Goal: Information Seeking & Learning: Learn about a topic

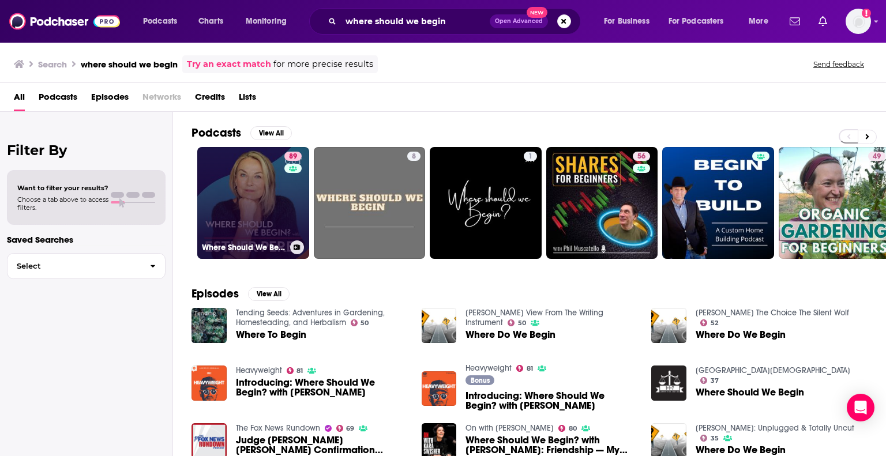
drag, startPoint x: 0, startPoint y: 0, endPoint x: 271, endPoint y: 197, distance: 334.9
click at [271, 197] on link "89 Where Should We Begin? with [PERSON_NAME]" at bounding box center [253, 203] width 112 height 112
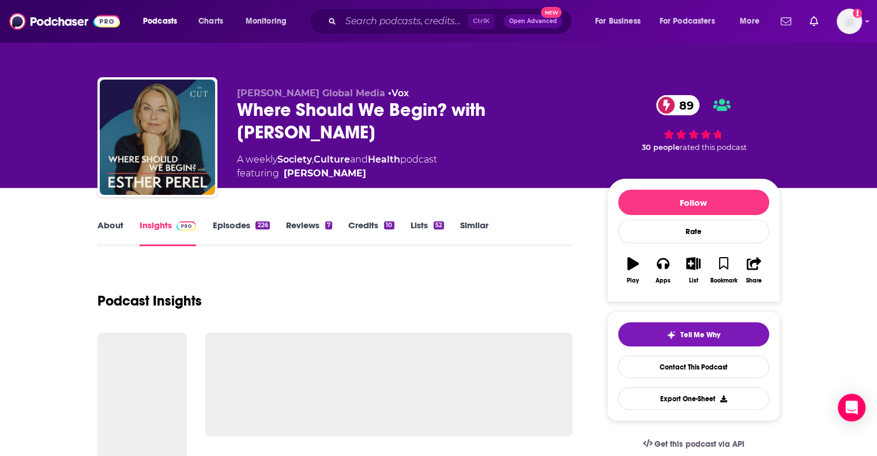
click at [221, 230] on link "Episodes 226" at bounding box center [240, 233] width 57 height 27
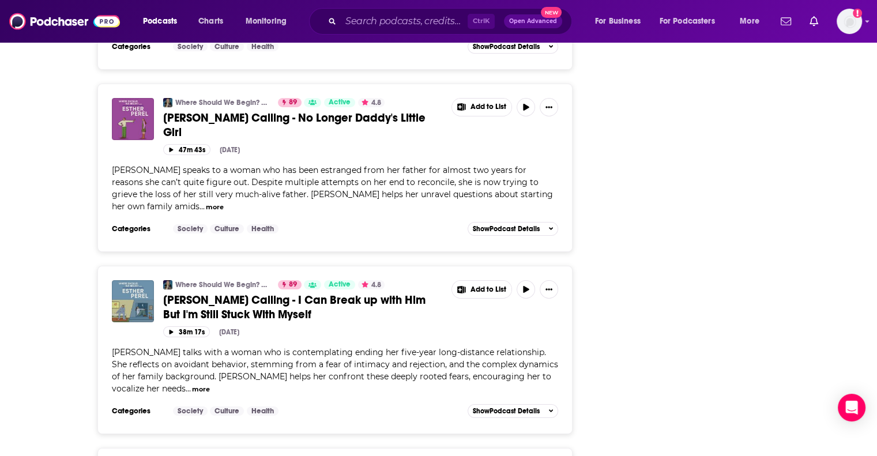
scroll to position [4103, 0]
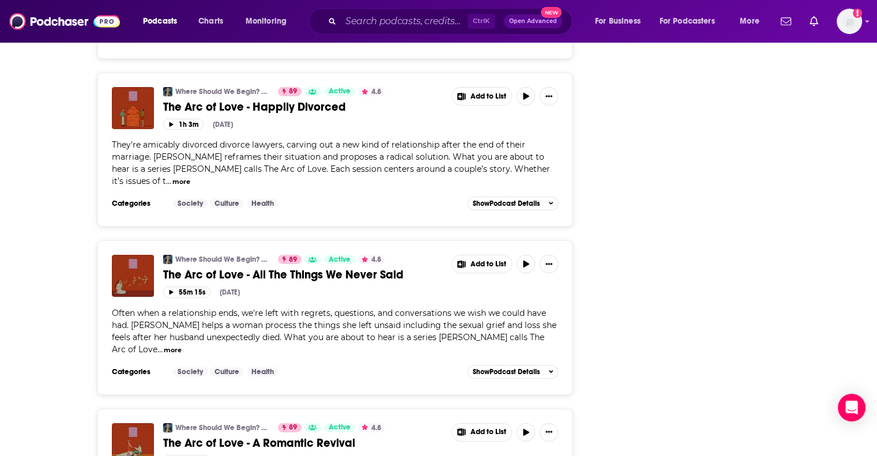
scroll to position [8202, 0]
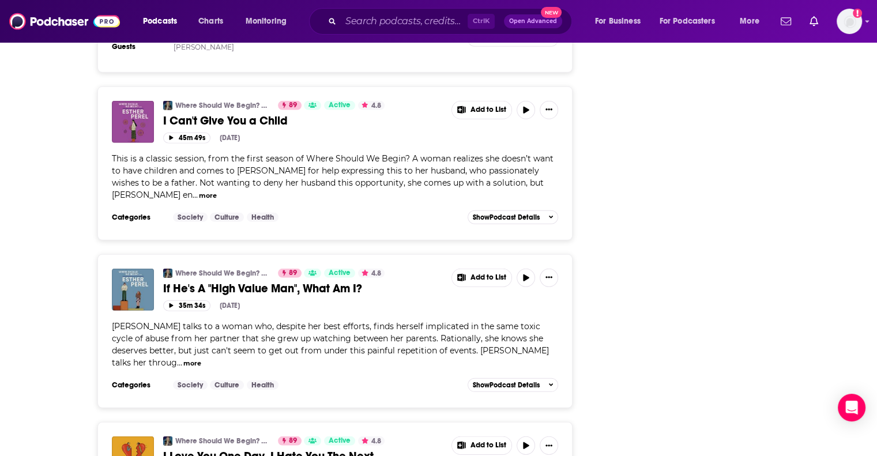
scroll to position [12332, 0]
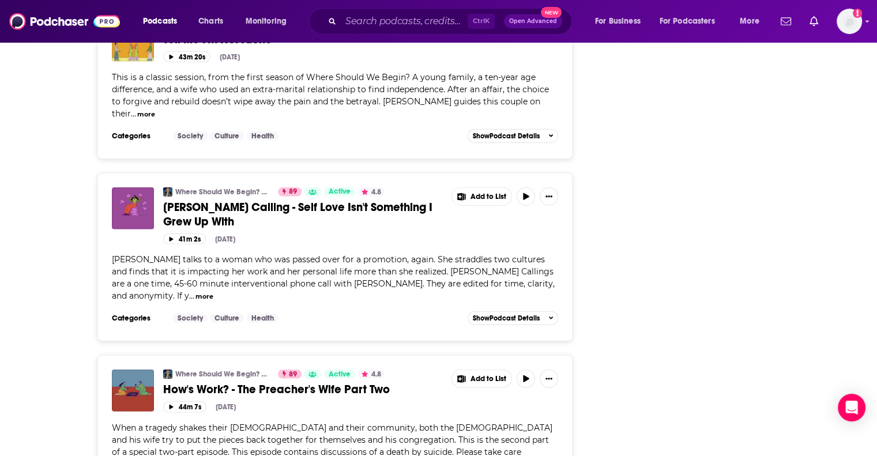
scroll to position [16383, 0]
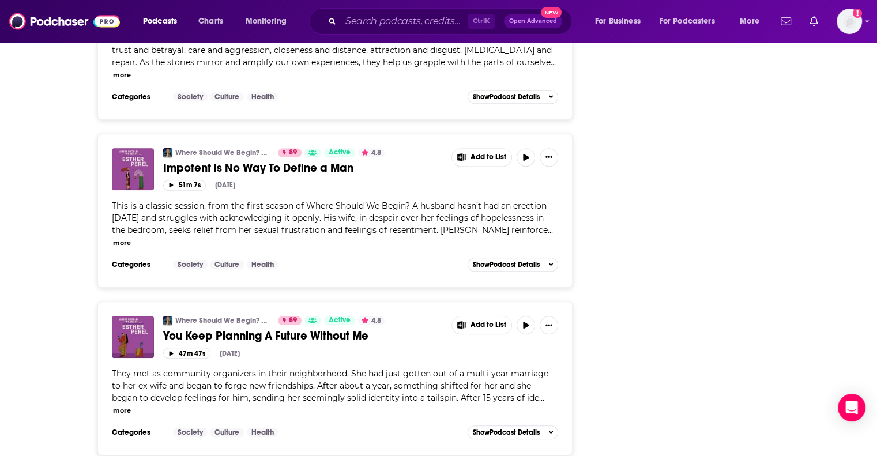
scroll to position [0, 0]
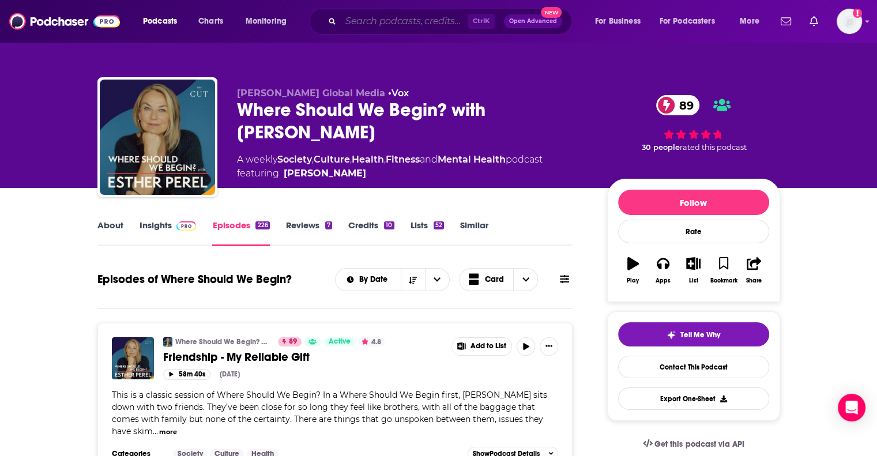
click at [362, 24] on input "Search podcasts, credits, & more..." at bounding box center [404, 21] width 127 height 18
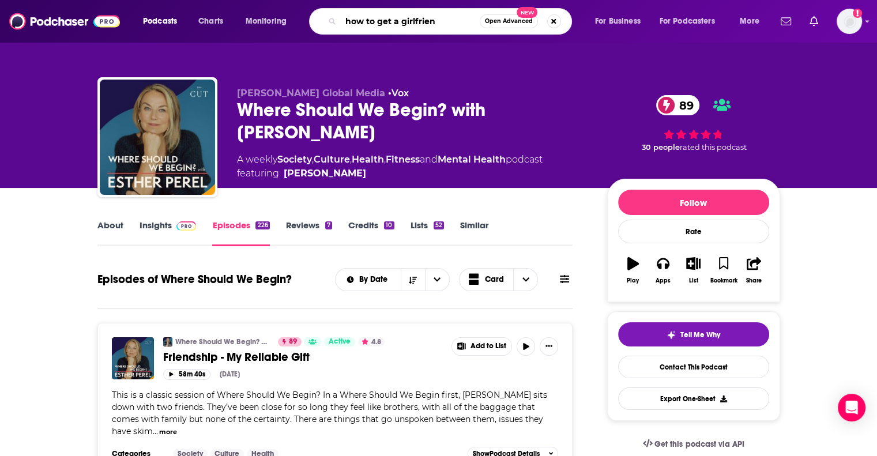
type input "how to get a girlfriend"
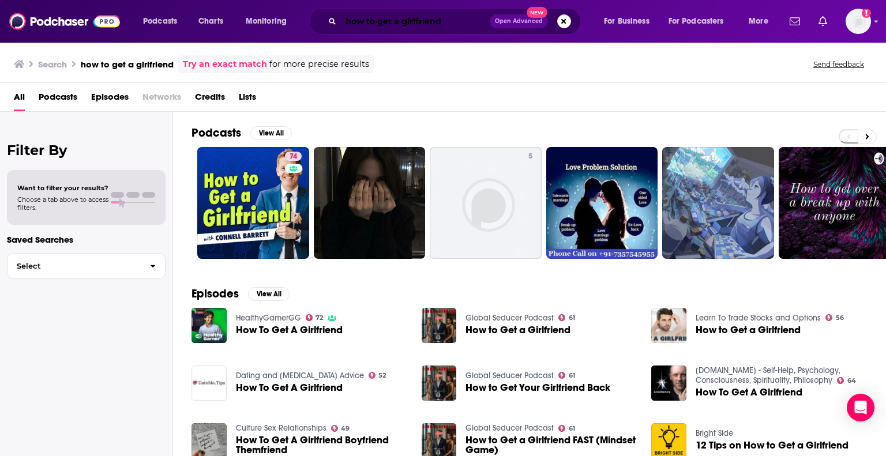
click at [404, 13] on input "how to get a girlfriend" at bounding box center [415, 21] width 149 height 18
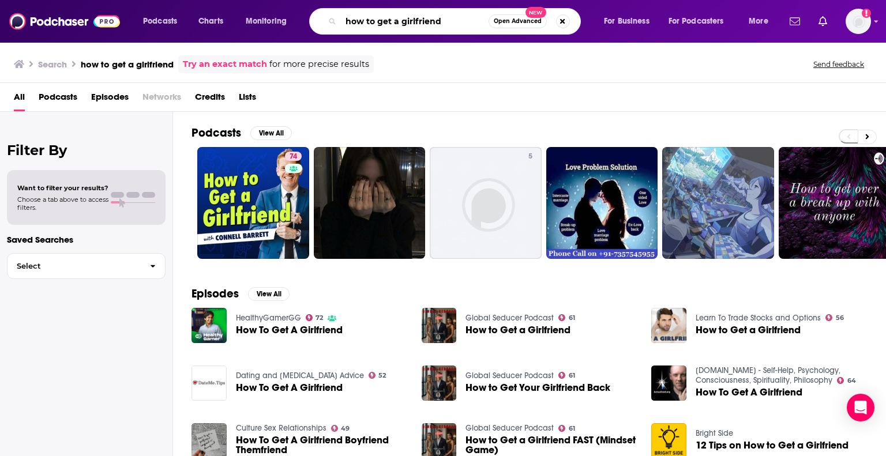
click at [404, 13] on input "how to get a girlfriend" at bounding box center [415, 21] width 148 height 18
click at [207, 320] on img "How To Get A Girlfriend" at bounding box center [208, 325] width 35 height 35
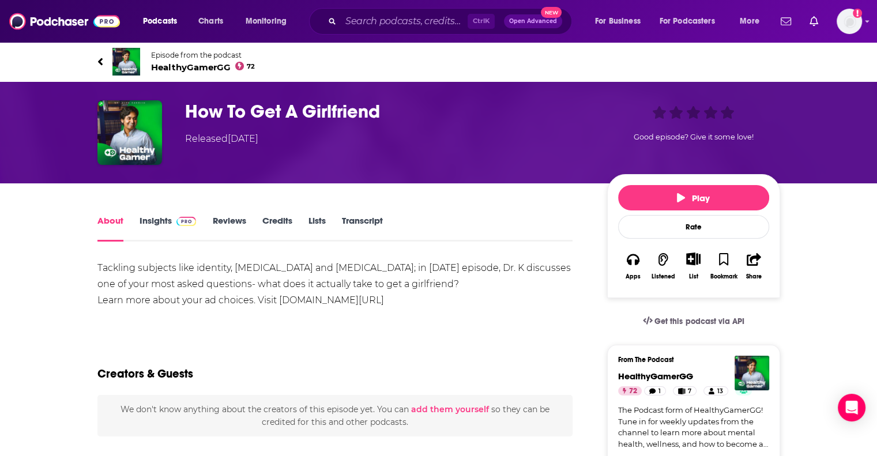
click at [153, 226] on link "Insights" at bounding box center [168, 228] width 57 height 27
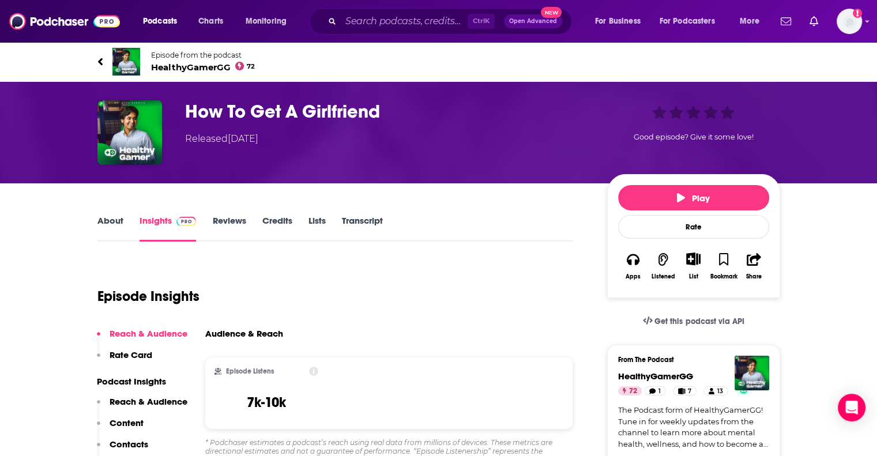
click at [91, 61] on div "Episode from the podcast HealthyGamerGG 72 Next Episode" at bounding box center [439, 62] width 700 height 46
click at [100, 63] on icon at bounding box center [99, 61] width 5 height 7
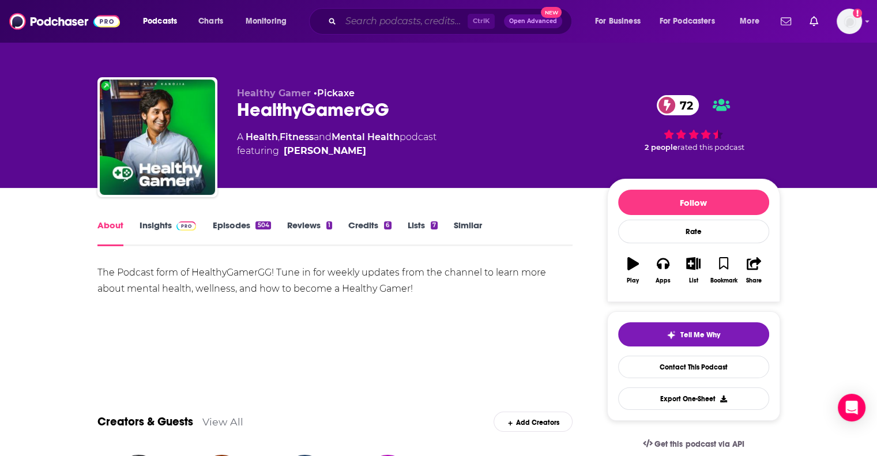
click at [392, 22] on input "Search podcasts, credits, & more..." at bounding box center [404, 21] width 127 height 18
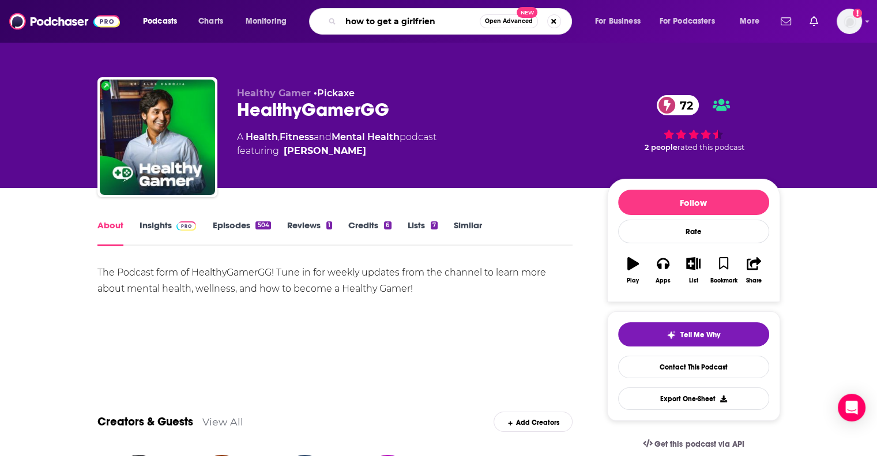
type input "how to get a girlfriend"
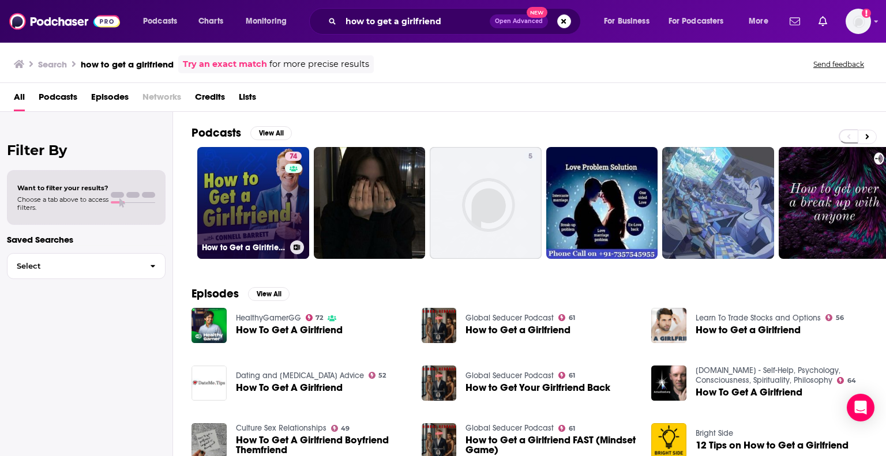
click at [241, 209] on link "74 How to Get a Girlfriend with [PERSON_NAME]" at bounding box center [253, 203] width 112 height 112
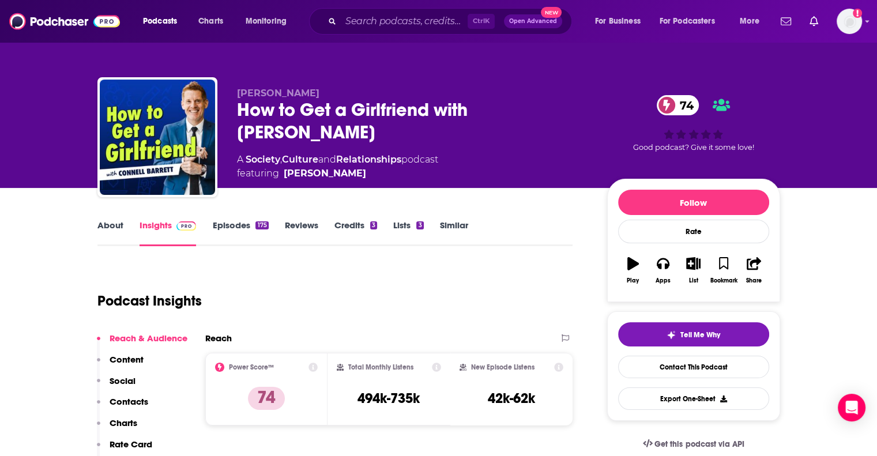
click at [108, 225] on link "About" at bounding box center [110, 233] width 26 height 27
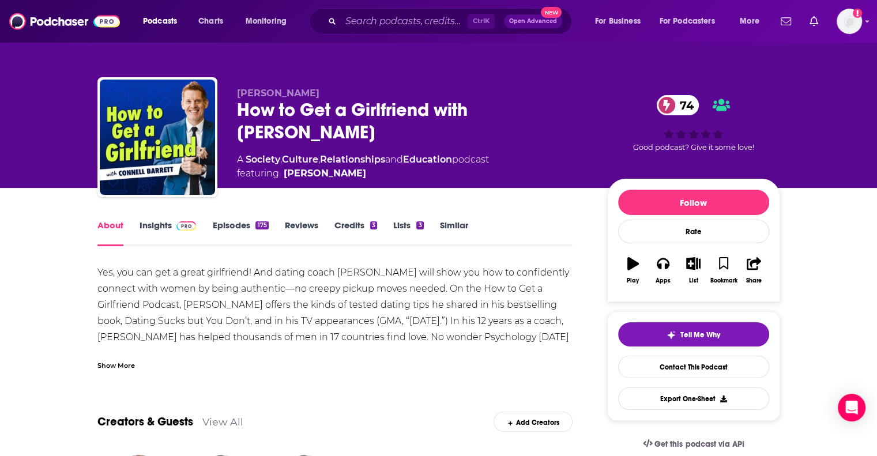
click at [242, 232] on link "Episodes 175" at bounding box center [240, 233] width 56 height 27
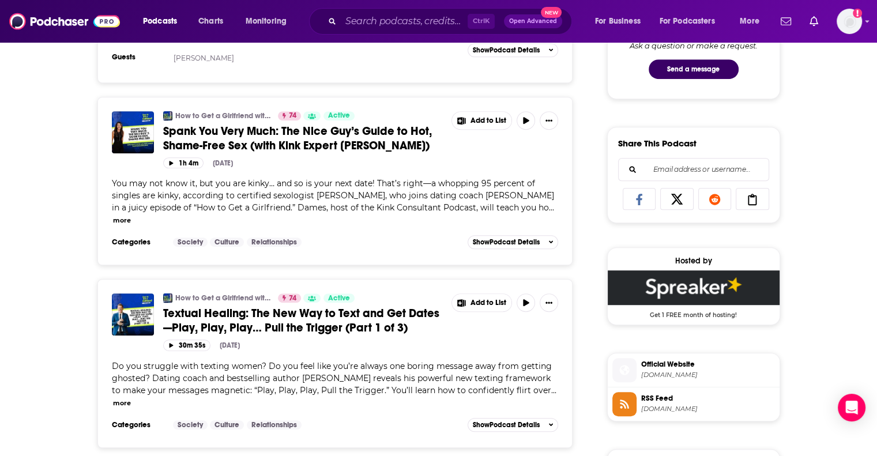
scroll to position [854, 0]
